Goal: Task Accomplishment & Management: Manage account settings

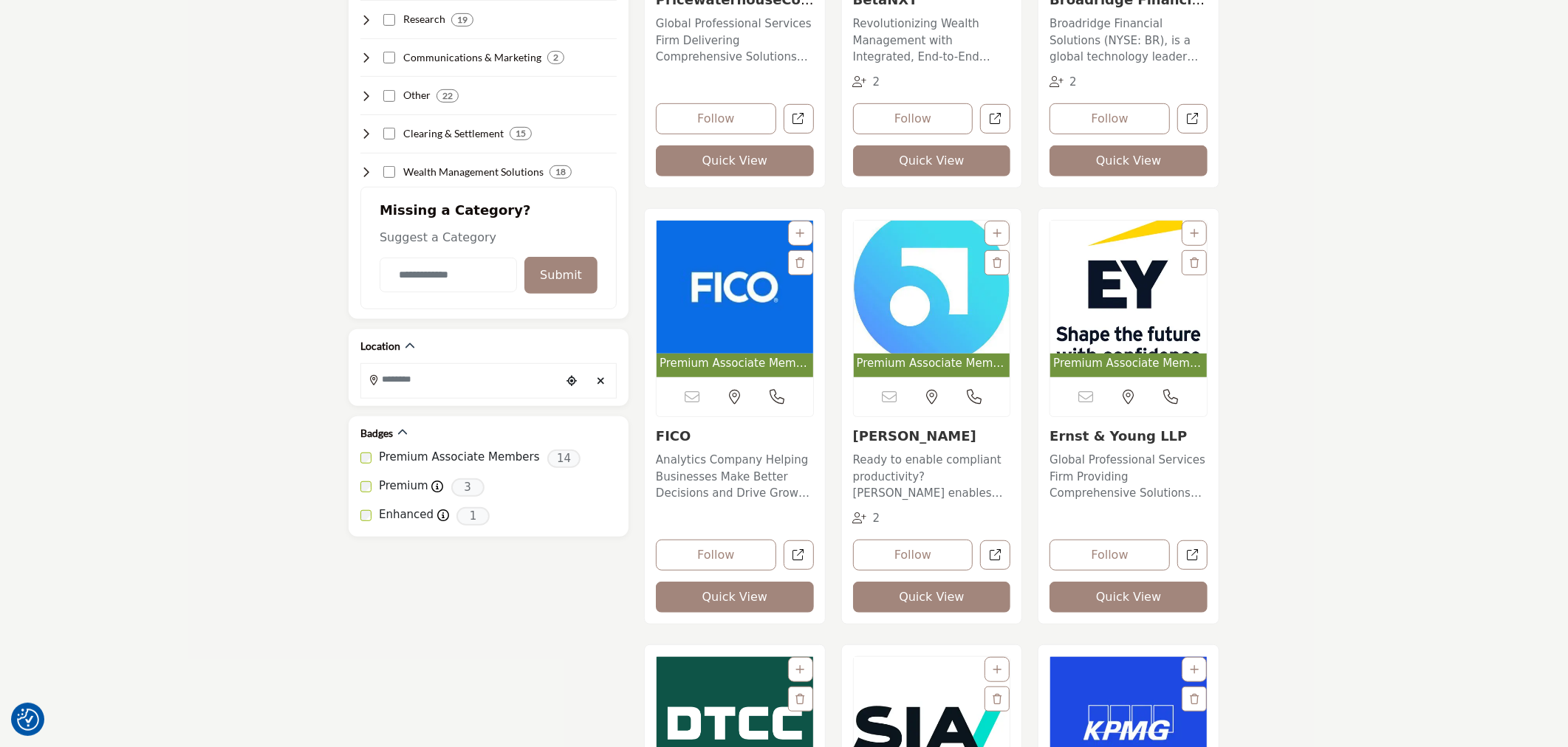
scroll to position [656, 0]
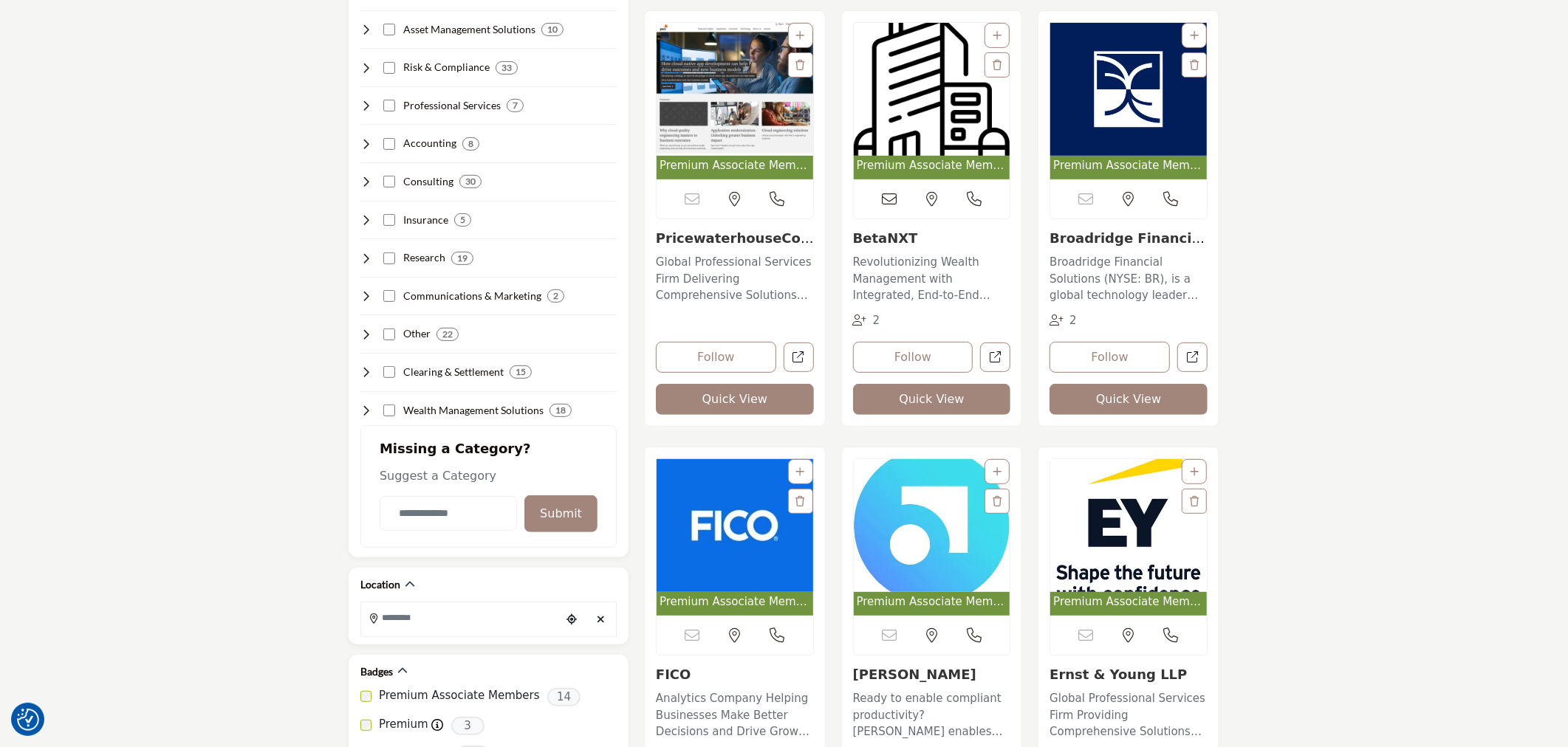
scroll to position [410, 0]
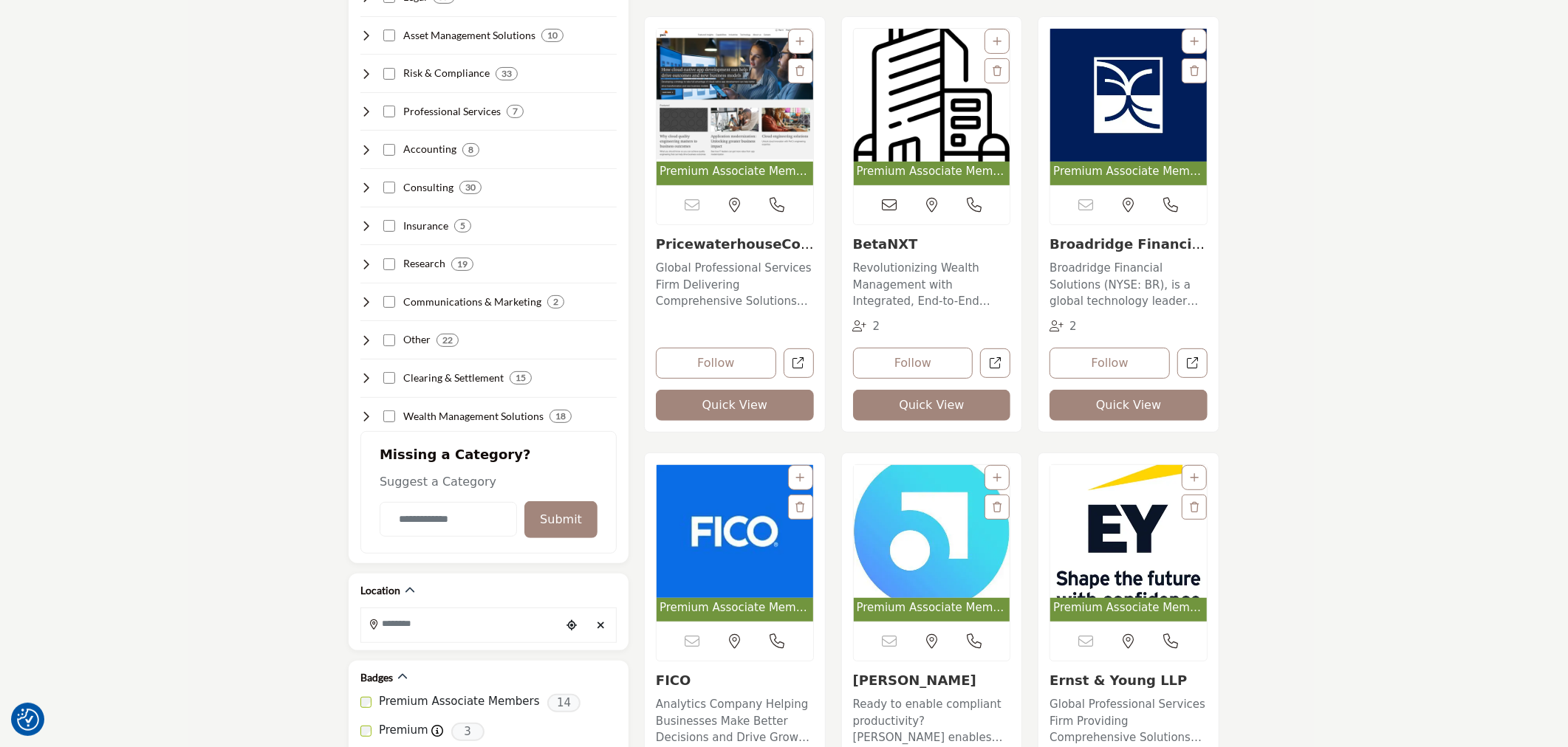
click at [891, 118] on img "Open Listing in new tab" at bounding box center [931, 95] width 156 height 133
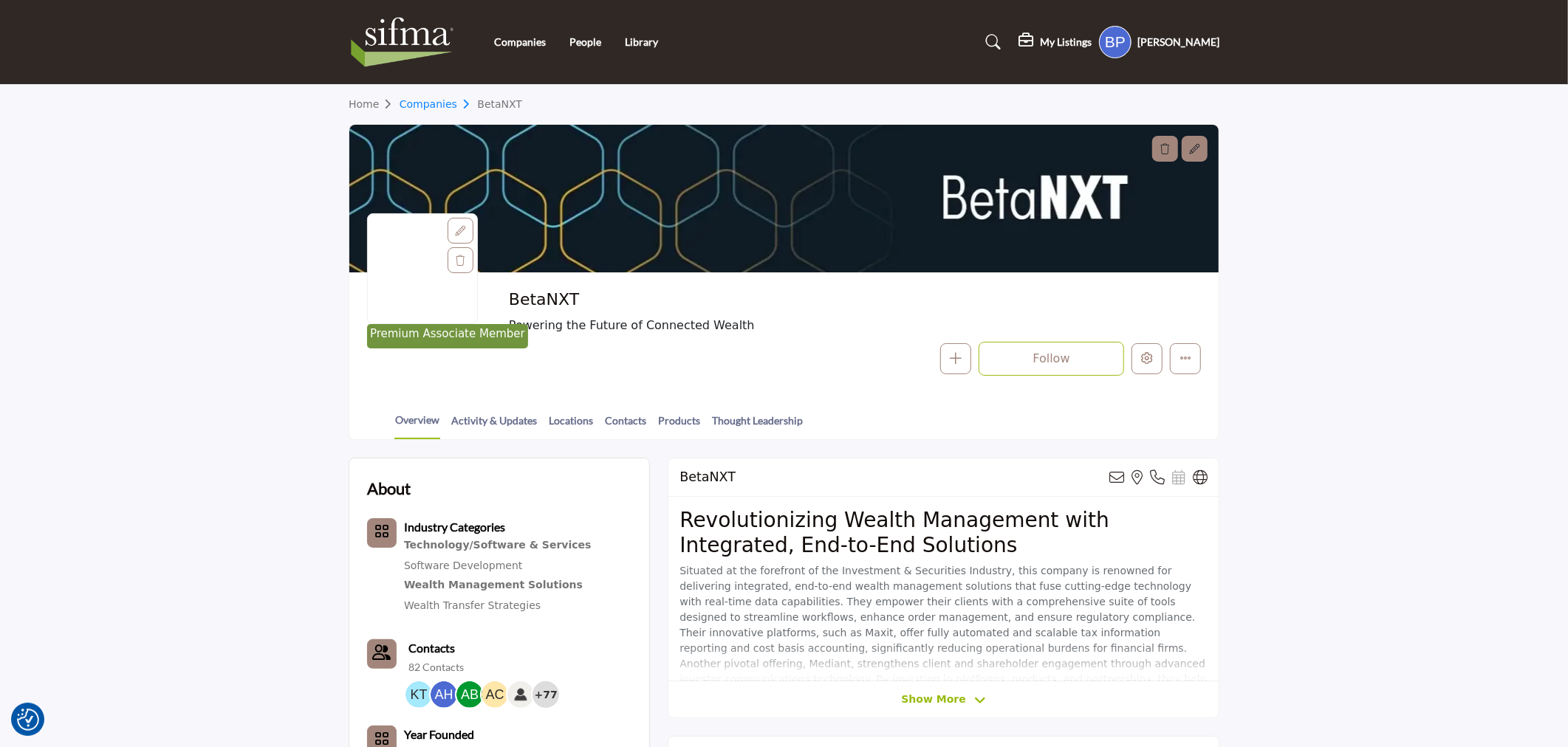
click at [412, 103] on link "Companies" at bounding box center [439, 104] width 78 height 12
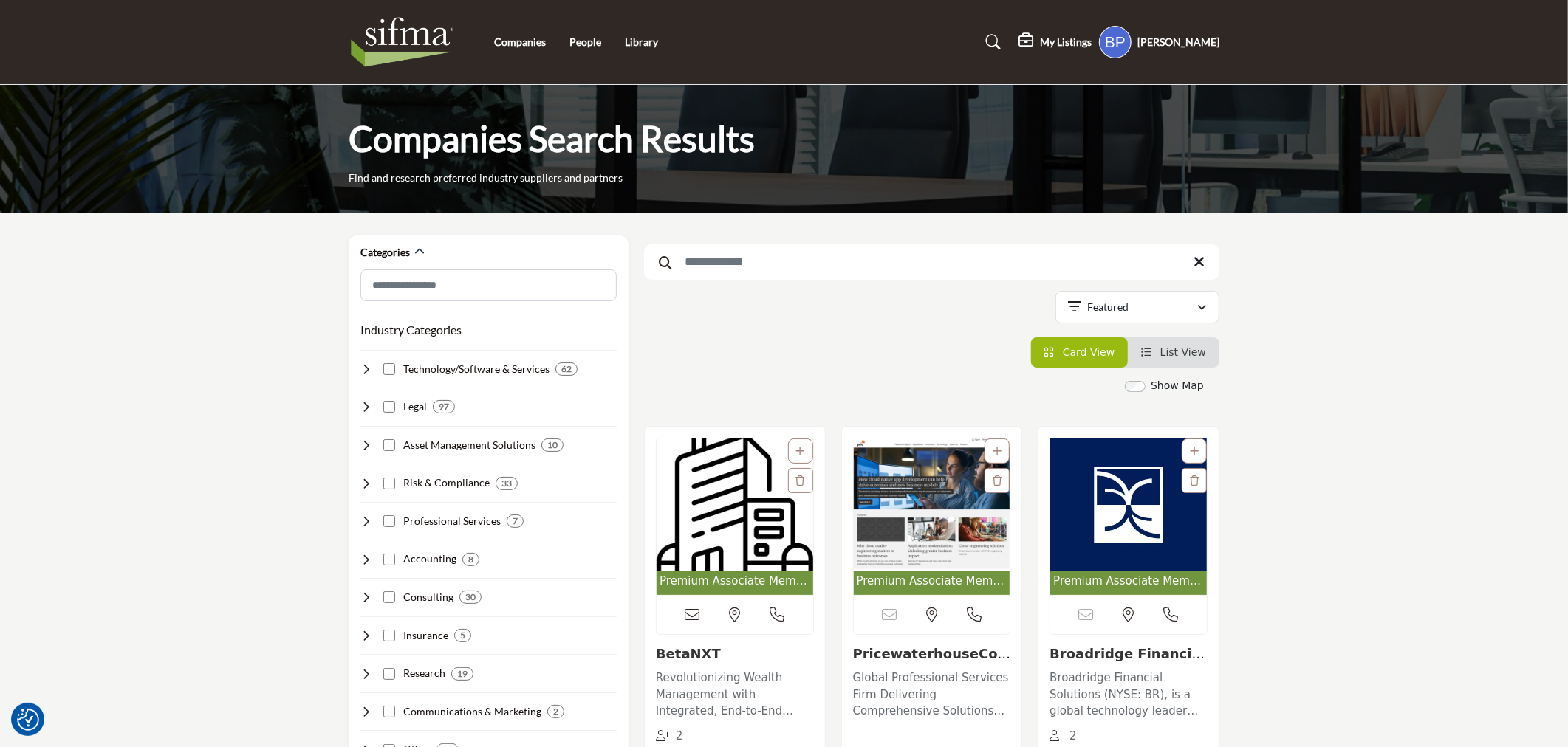
click at [714, 517] on img "Open Listing in new tab" at bounding box center [735, 505] width 156 height 133
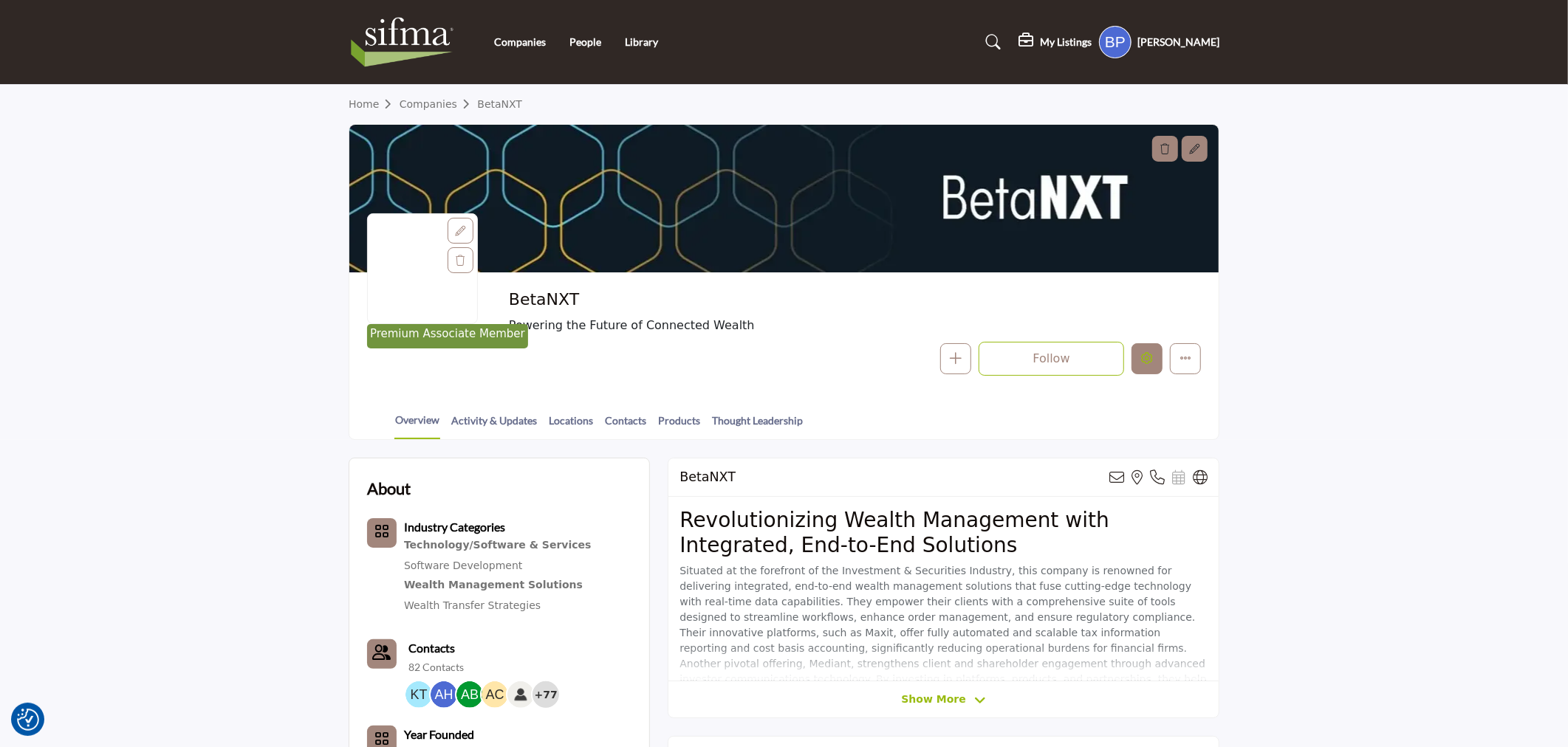
click at [1143, 364] on icon "Edit company" at bounding box center [1147, 358] width 12 height 12
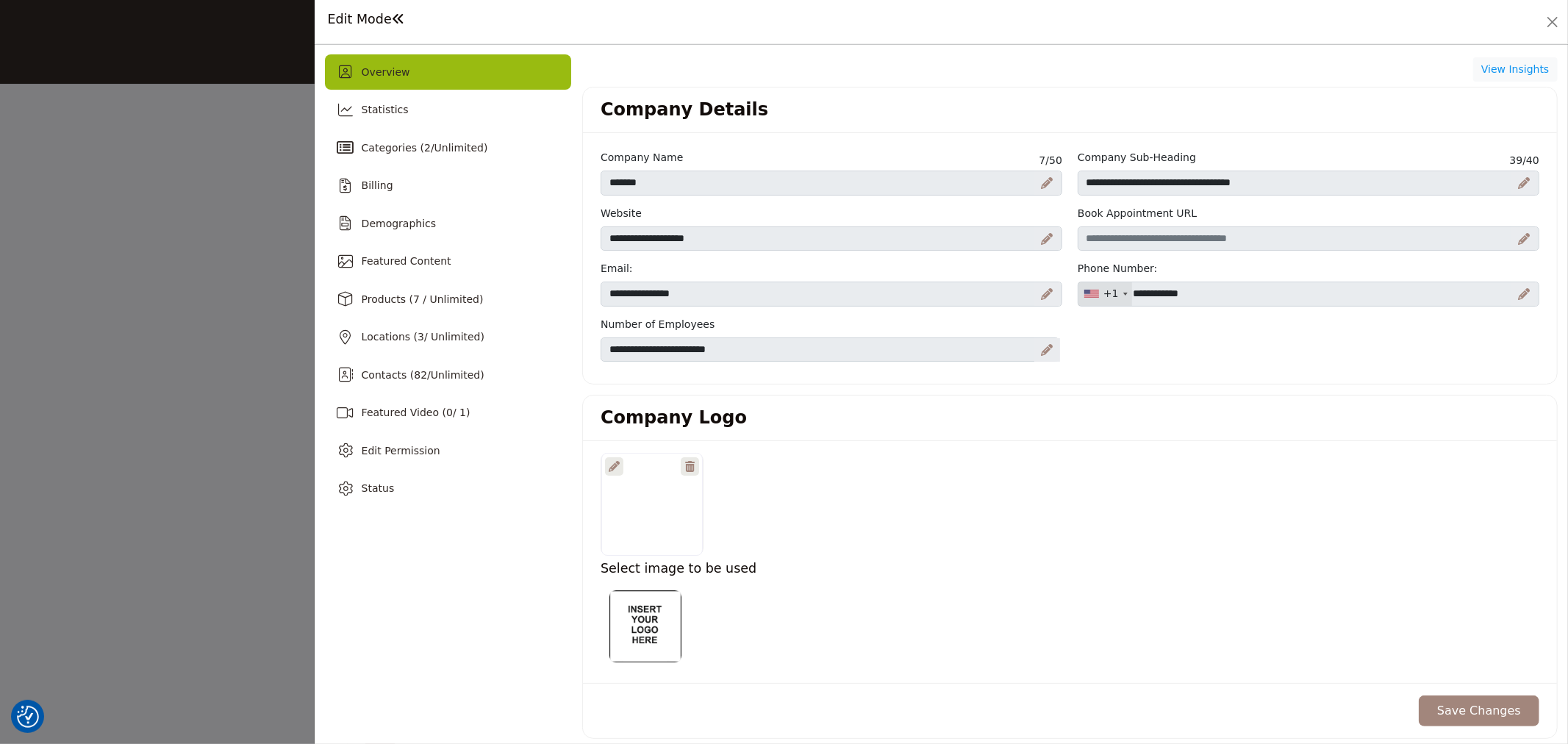
click at [609, 459] on div at bounding box center [614, 466] width 19 height 19
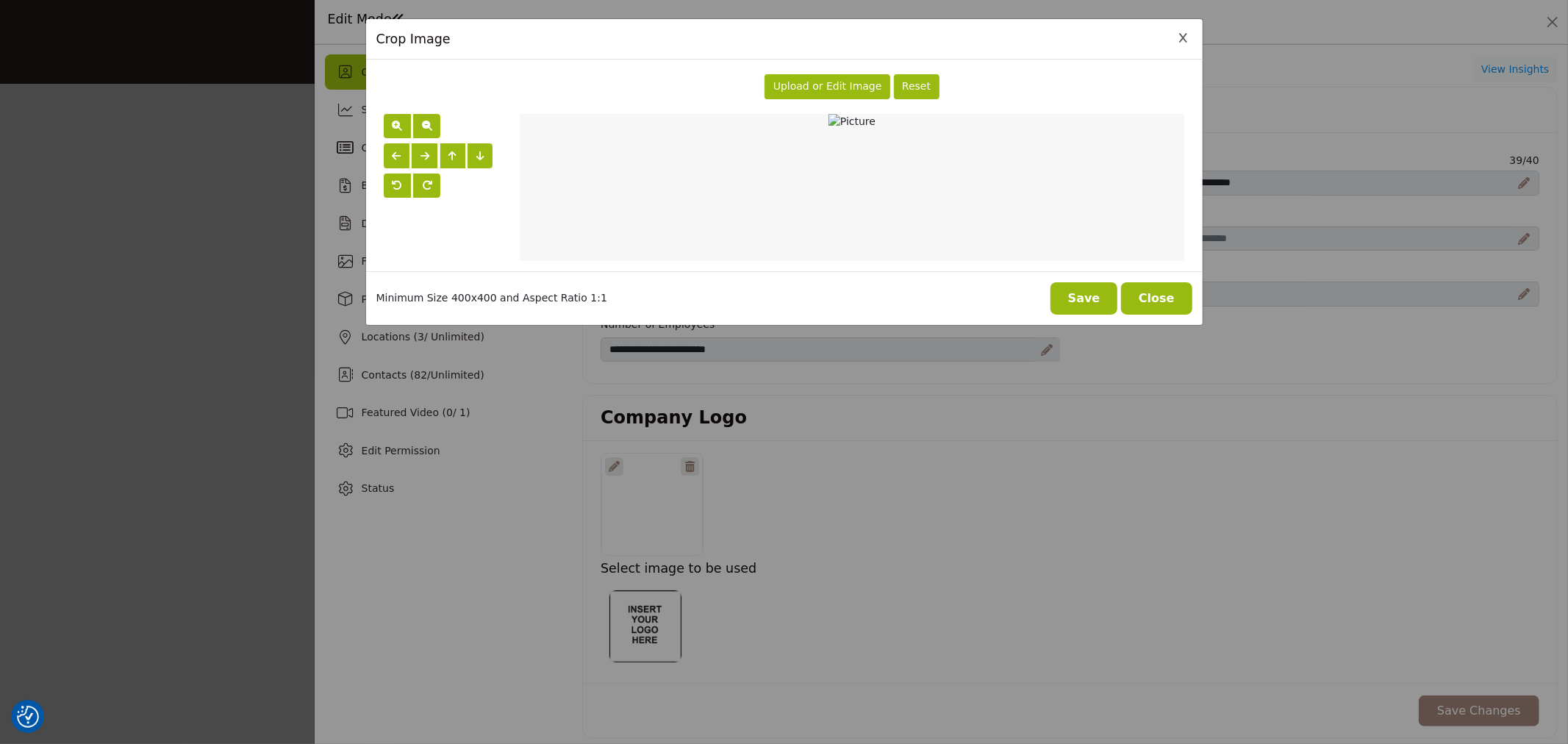
click at [822, 80] on span "Upload or Edit Image" at bounding box center [828, 86] width 108 height 12
click at [1079, 296] on button "Save" at bounding box center [1084, 299] width 68 height 33
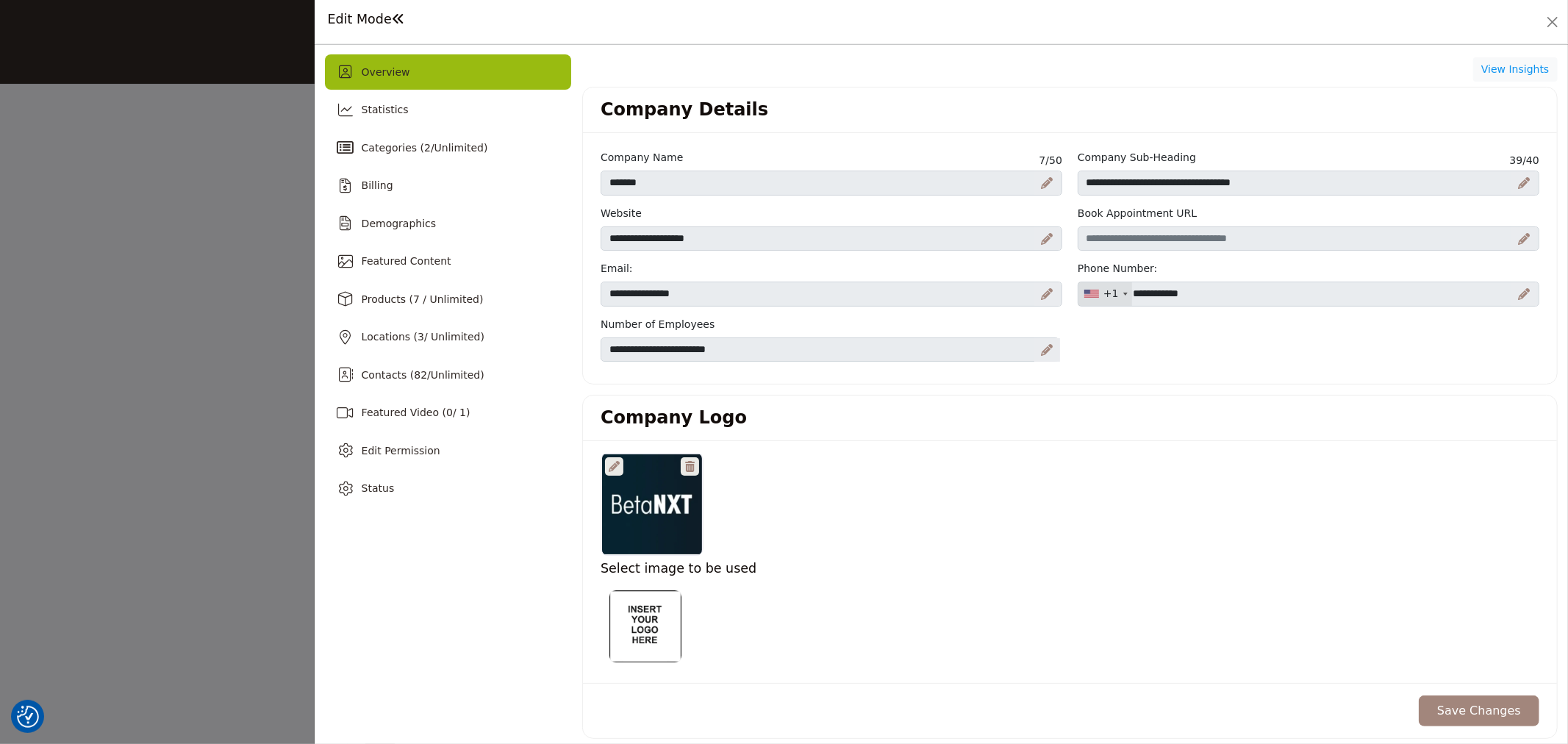
click at [1473, 710] on button "Save Changes" at bounding box center [1479, 710] width 120 height 31
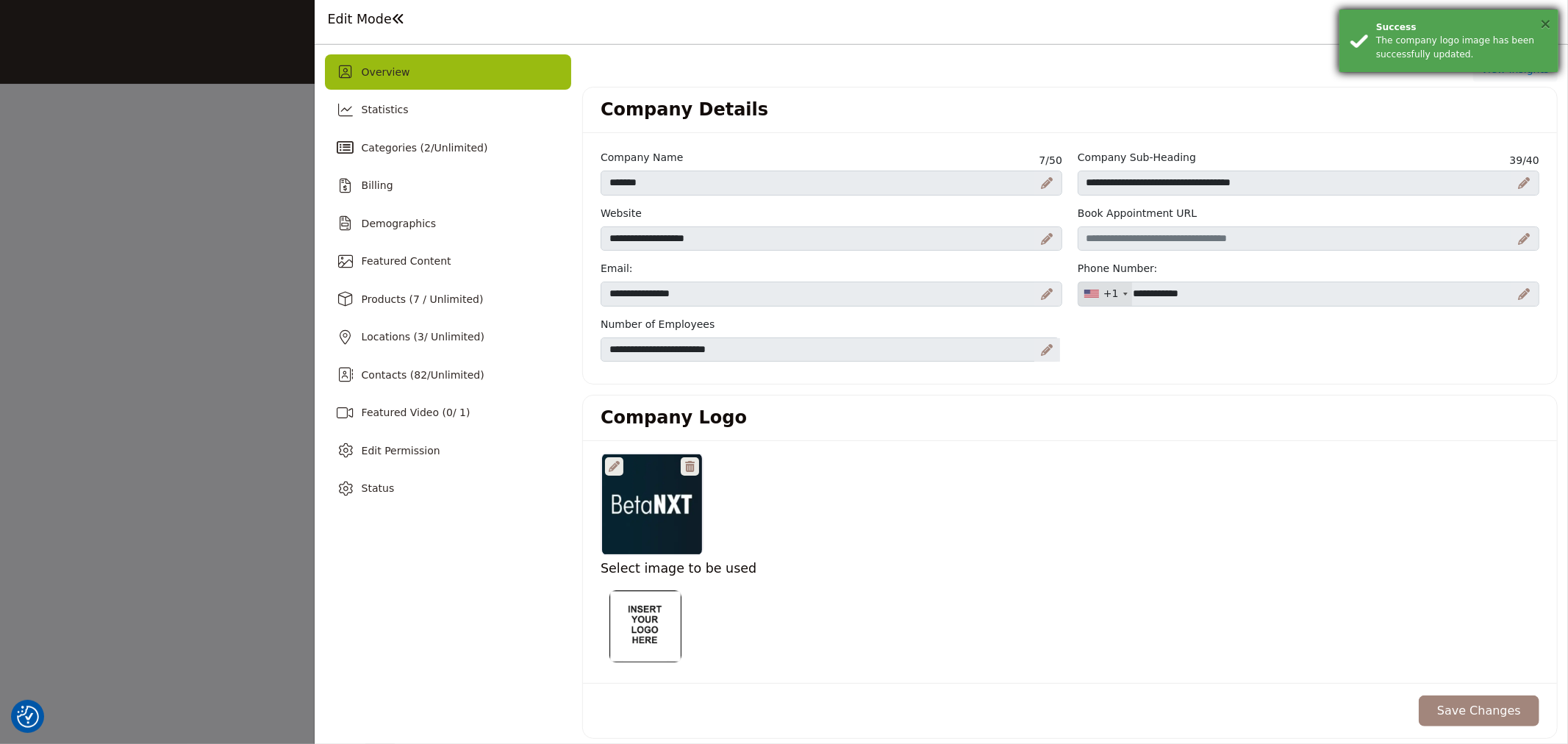
click at [1545, 24] on button "×" at bounding box center [1545, 23] width 13 height 15
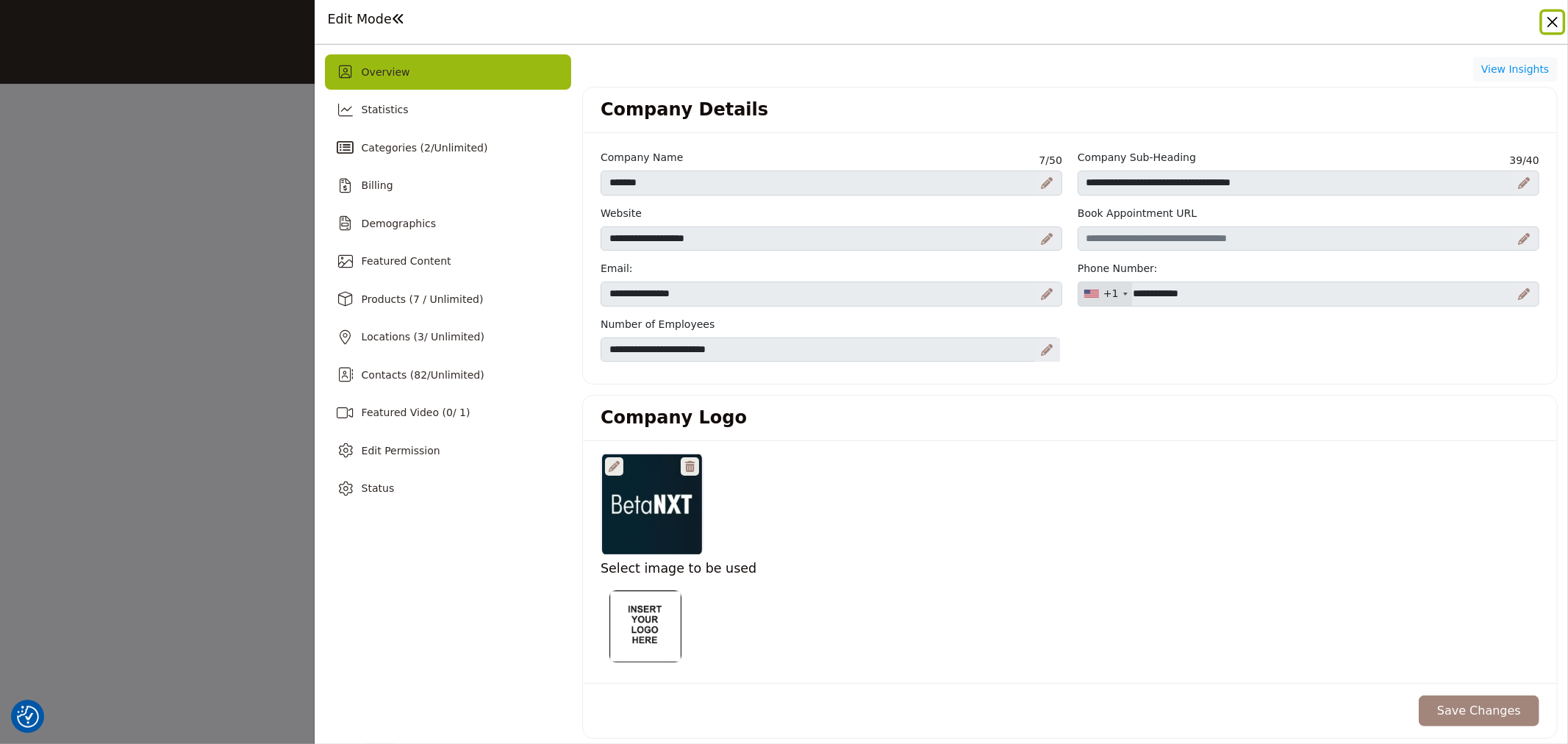
click at [1545, 24] on button "Close" at bounding box center [1552, 22] width 21 height 21
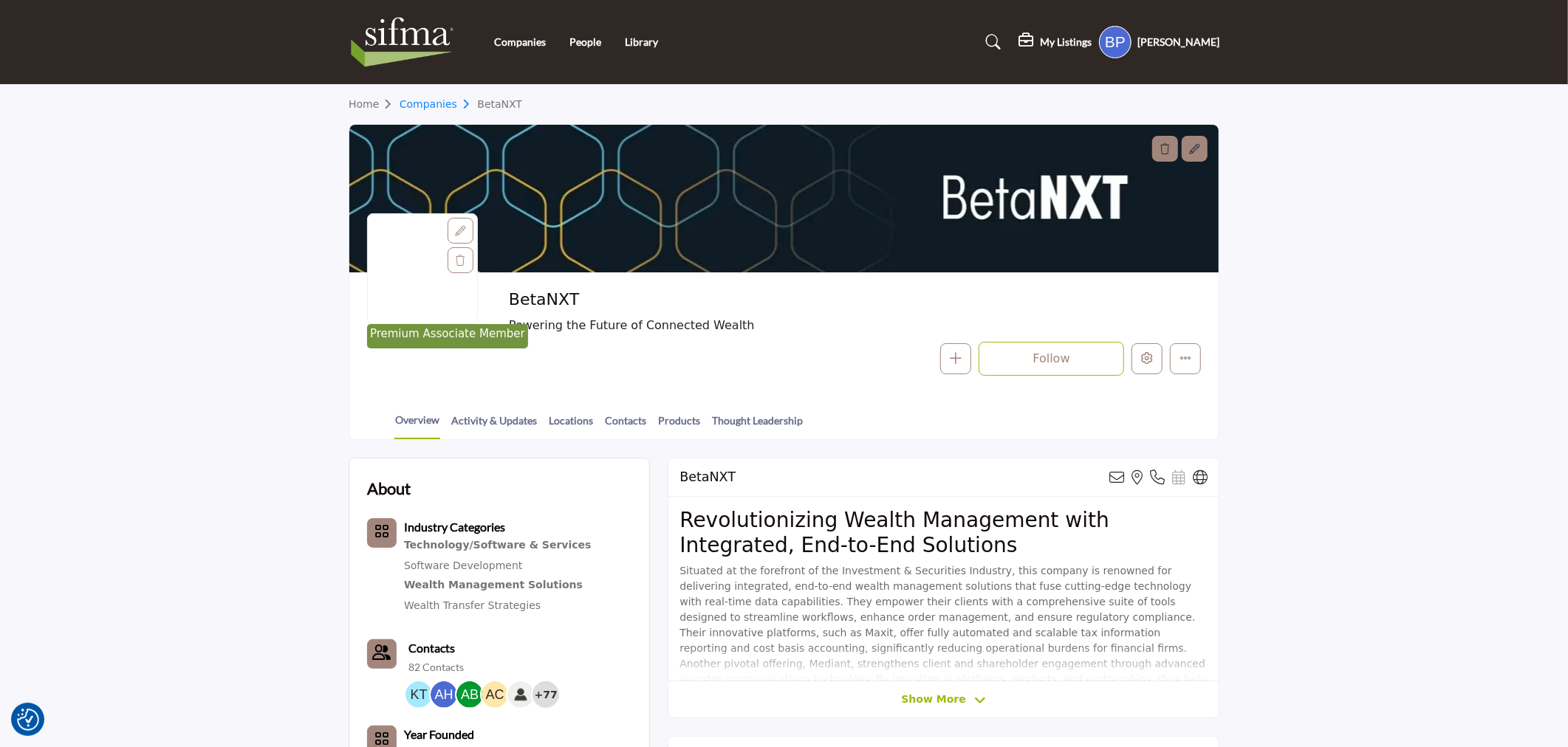
click at [424, 98] on link "Companies" at bounding box center [439, 104] width 78 height 12
